Goal: Transaction & Acquisition: Purchase product/service

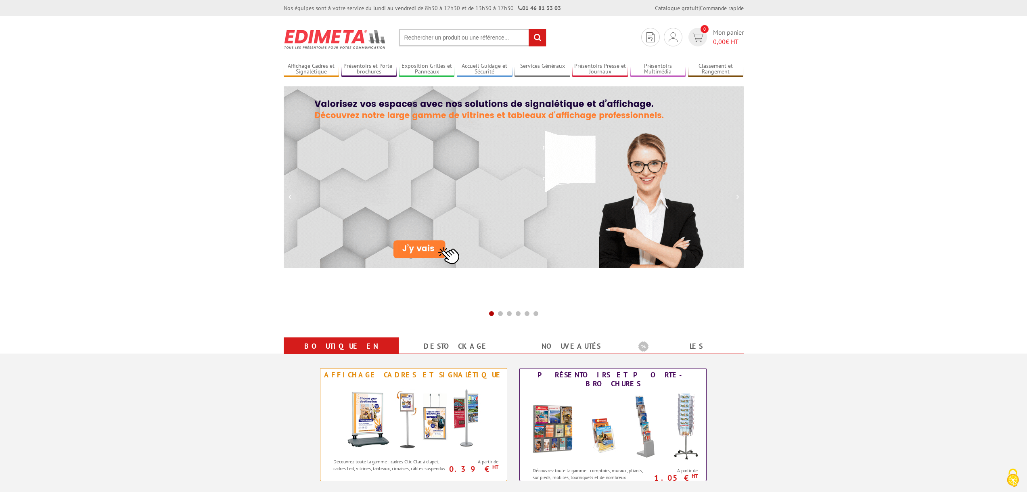
click at [426, 53] on section "Je me connecte Nouveau client ? Inscrivez-vous 0 Mon panier 0,00 € HT recherche…" at bounding box center [514, 35] width 460 height 38
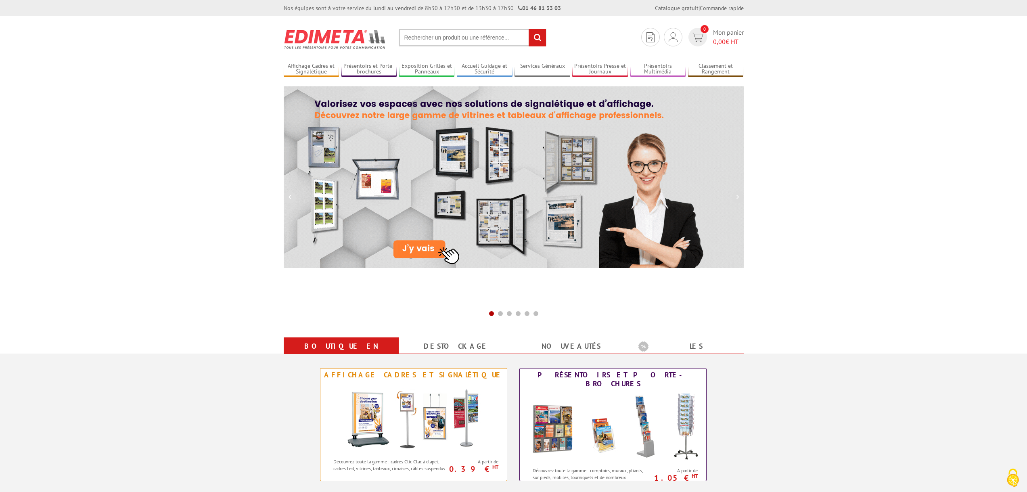
click at [431, 44] on input "text" at bounding box center [473, 37] width 148 height 17
click at [431, 39] on input "text" at bounding box center [473, 37] width 148 height 17
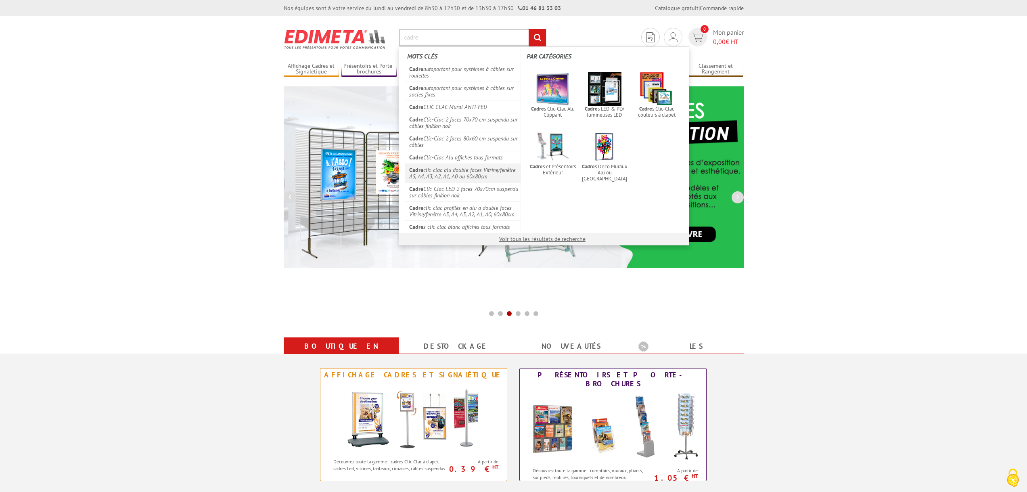
type input "cadre"
click at [463, 169] on link "Cadre clic-clac alu double-faces Vitrine/fenêtre A5, A4, A3, A2, A1, A0 ou 60x8…" at bounding box center [463, 172] width 116 height 19
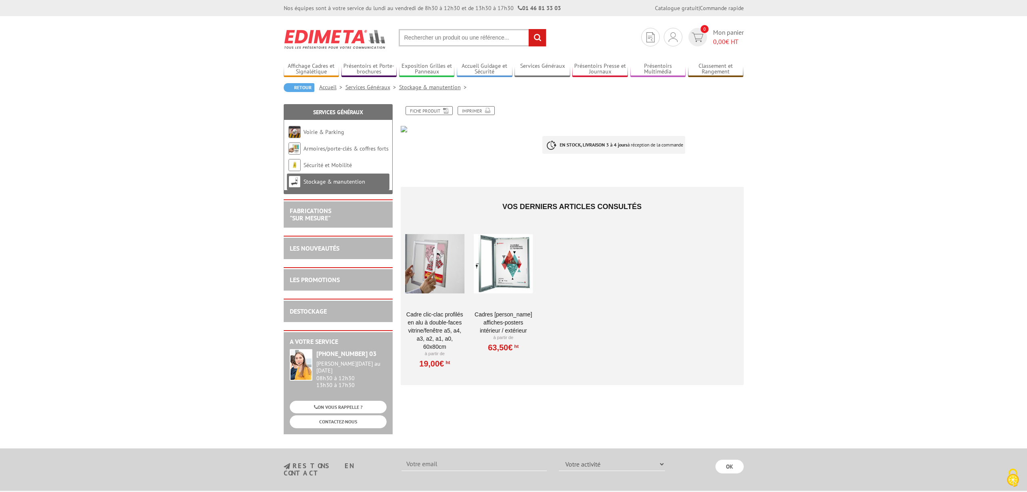
click at [434, 260] on div at bounding box center [434, 264] width 59 height 81
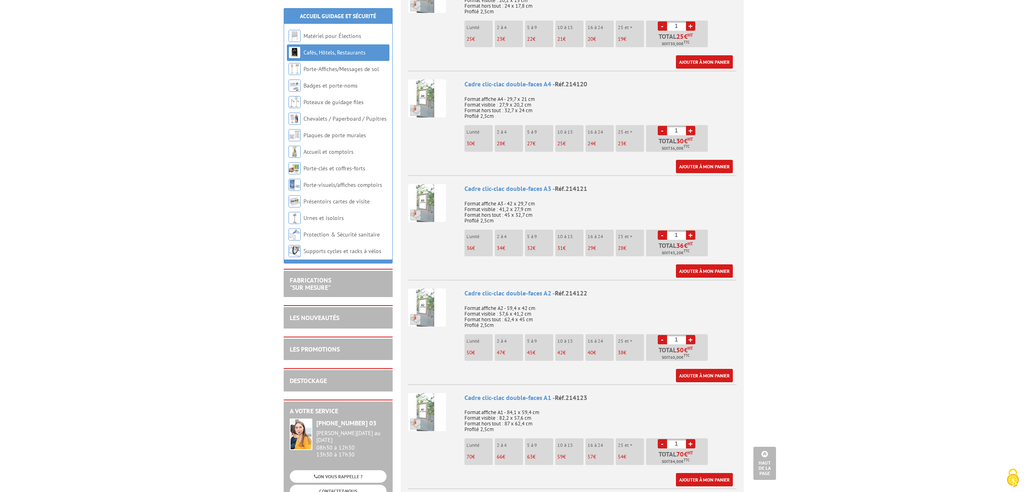
scroll to position [444, 0]
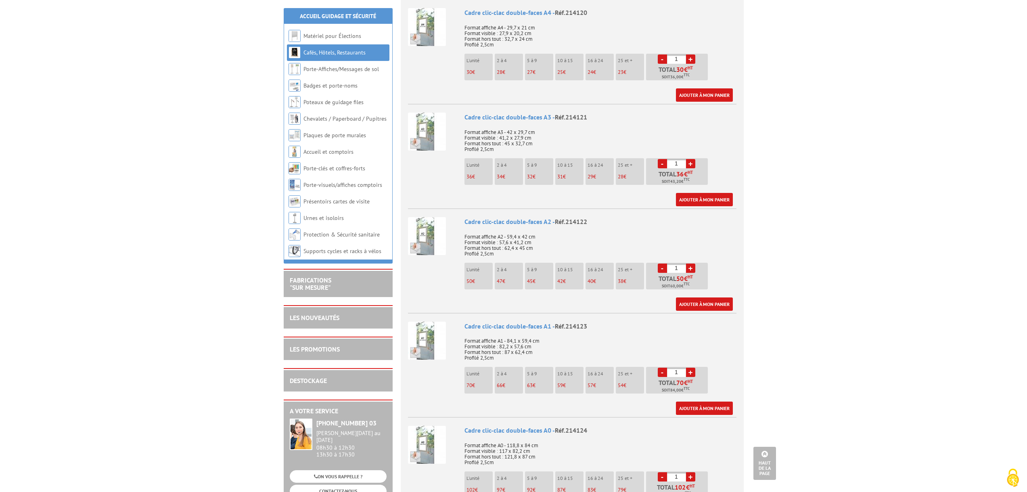
click at [515, 113] on div "Cadre clic-clac double-faces A3 - Réf.214121" at bounding box center [601, 117] width 272 height 9
click at [693, 264] on link "+" at bounding box center [690, 268] width 9 height 9
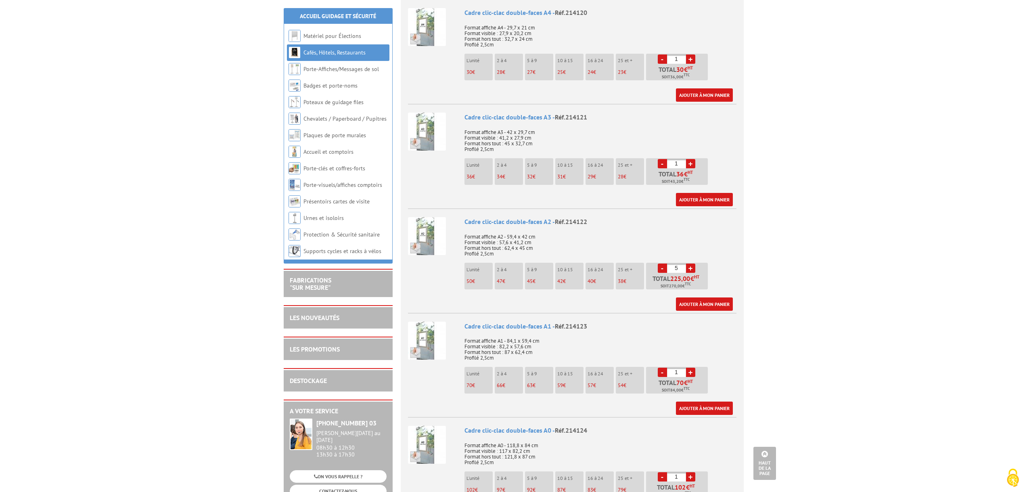
click at [693, 264] on link "+" at bounding box center [690, 268] width 9 height 9
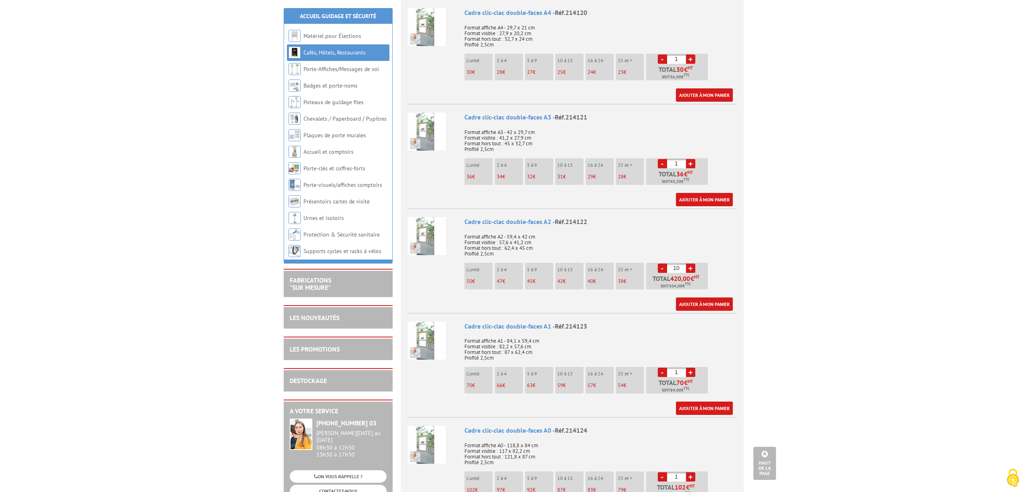
click at [663, 264] on link "-" at bounding box center [662, 268] width 9 height 9
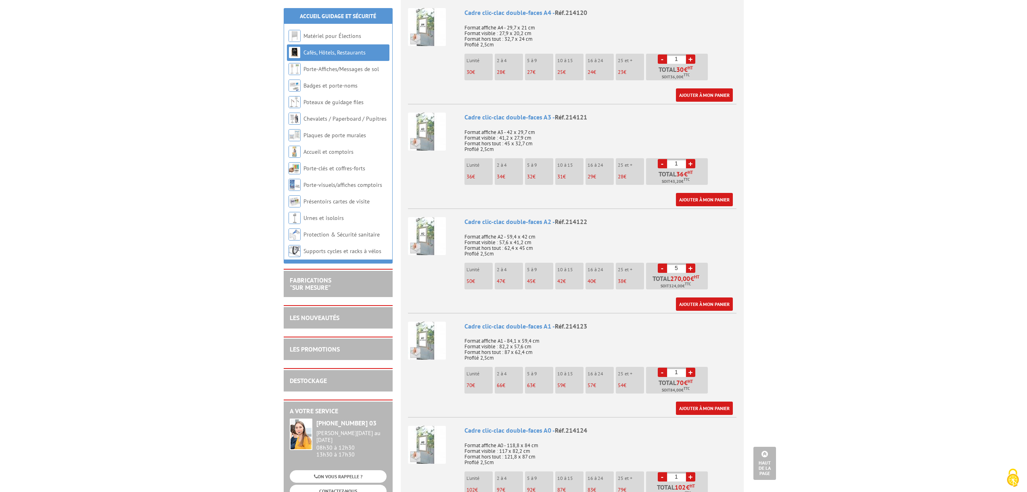
click at [663, 264] on link "-" at bounding box center [662, 268] width 9 height 9
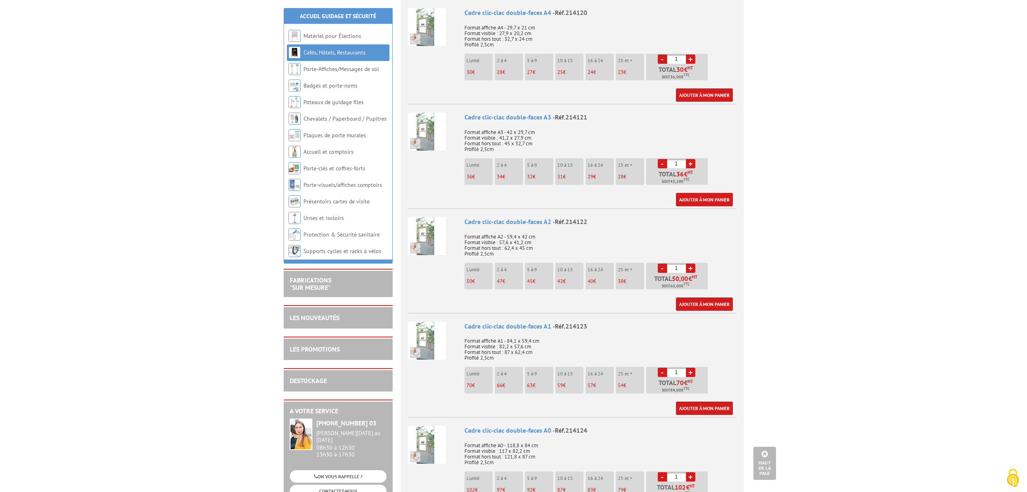
click at [691, 264] on link "+" at bounding box center [690, 268] width 9 height 9
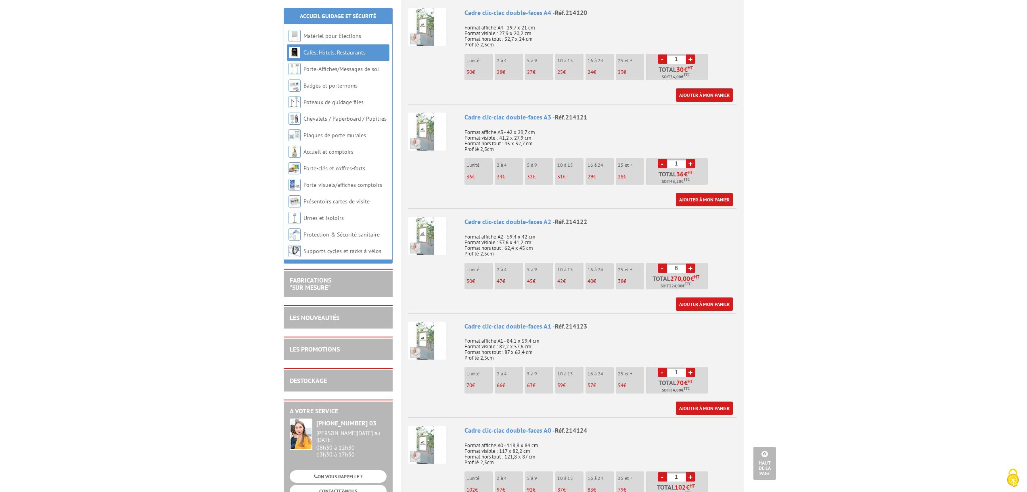
click at [691, 264] on link "+" at bounding box center [690, 268] width 9 height 9
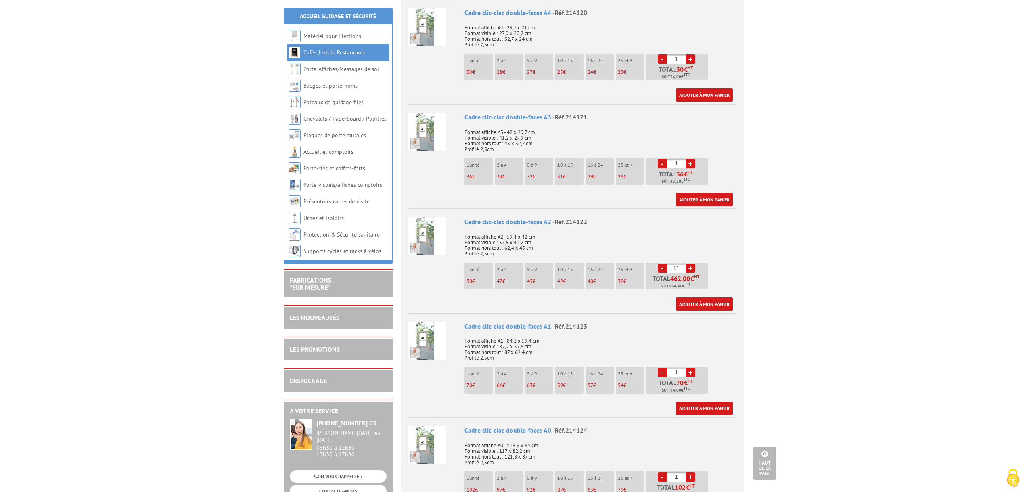
click at [691, 264] on link "+" at bounding box center [690, 268] width 9 height 9
click at [662, 264] on link "-" at bounding box center [662, 268] width 9 height 9
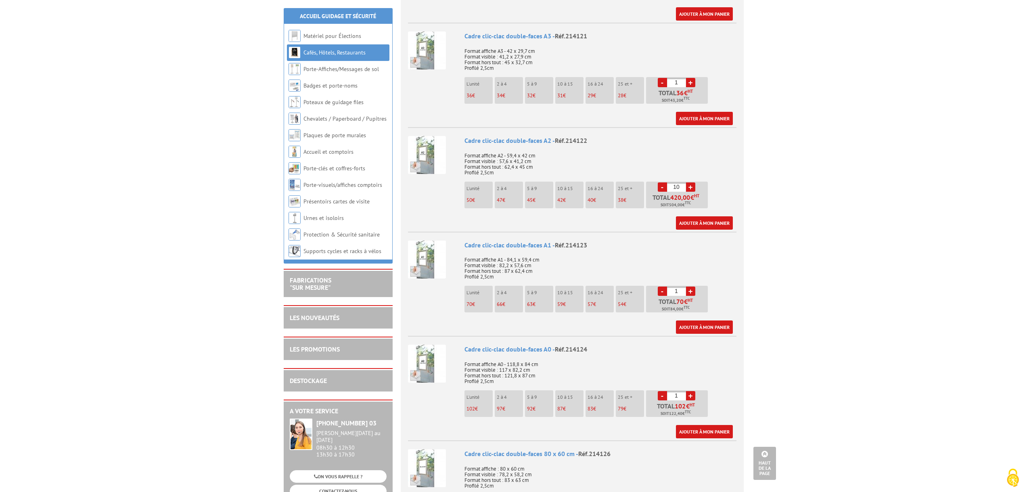
scroll to position [525, 0]
click at [666, 183] on link "-" at bounding box center [662, 187] width 9 height 9
click at [664, 183] on link "-" at bounding box center [662, 187] width 9 height 9
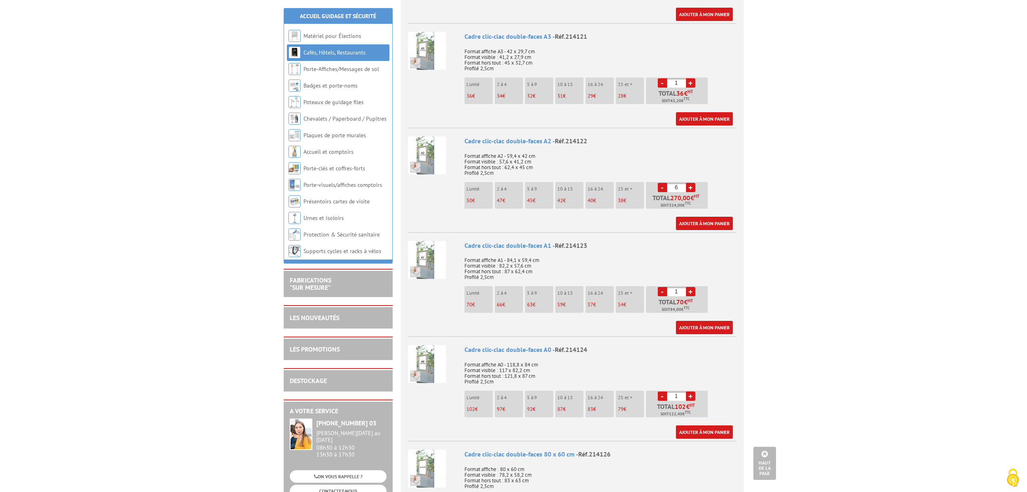
click at [664, 183] on link "-" at bounding box center [662, 187] width 9 height 9
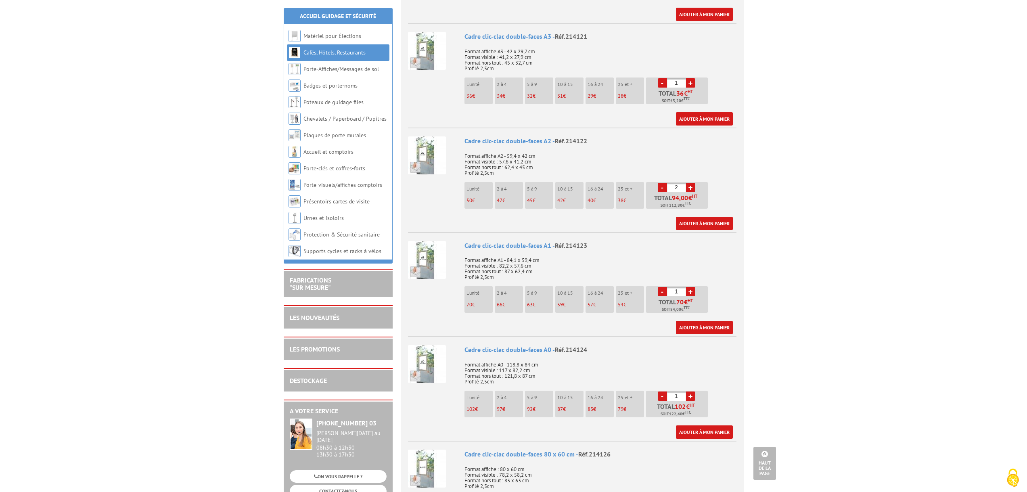
type input "1"
click at [664, 183] on link "-" at bounding box center [662, 187] width 9 height 9
drag, startPoint x: 189, startPoint y: 17, endPoint x: 198, endPoint y: 2, distance: 18.5
click at [196, 15] on body "Nos équipes sont à votre service du lundi au vendredi de 8h30 à 12h30 et de 13h…" at bounding box center [513, 312] width 1027 height 1675
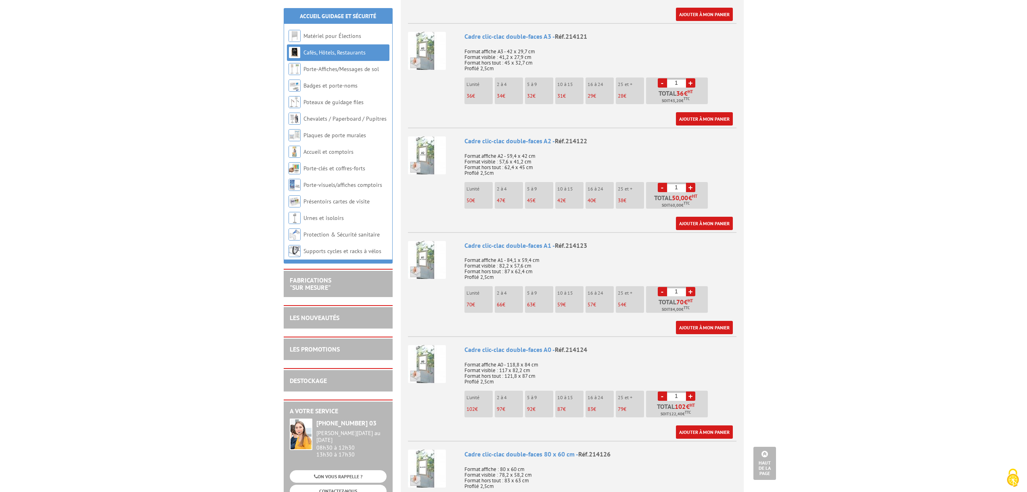
click at [186, 96] on body "Nos équipes sont à votre service du lundi au vendredi de 8h30 à 12h30 et de 13h…" at bounding box center [513, 312] width 1027 height 1675
